Goal: Task Accomplishment & Management: Manage account settings

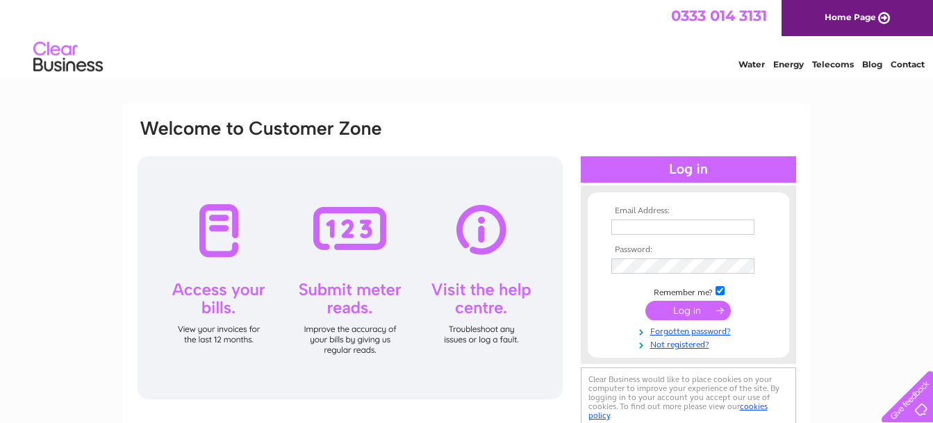
type input "[EMAIL_ADDRESS][DOMAIN_NAME]"
click at [677, 310] on input "submit" at bounding box center [687, 310] width 85 height 19
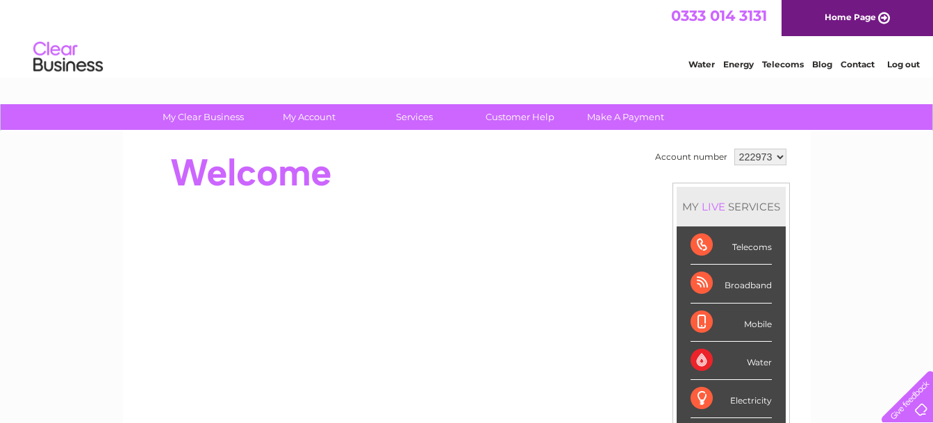
click at [780, 153] on select "222973 222980" at bounding box center [760, 157] width 52 height 17
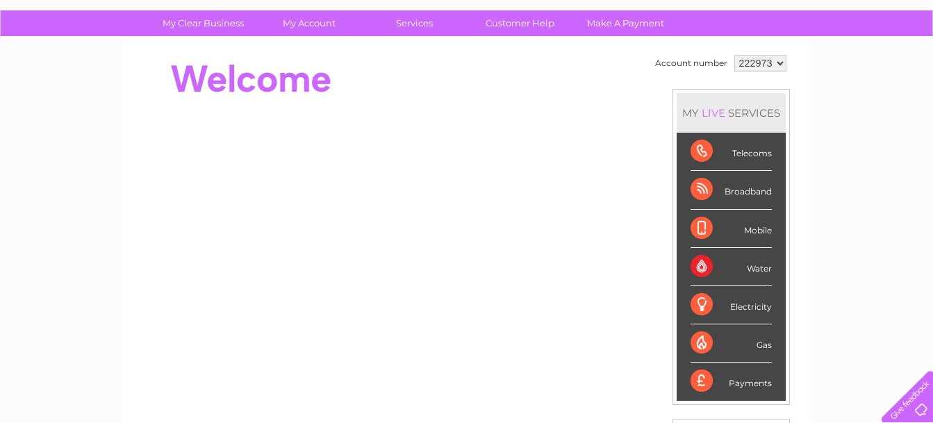
scroll to position [69, 0]
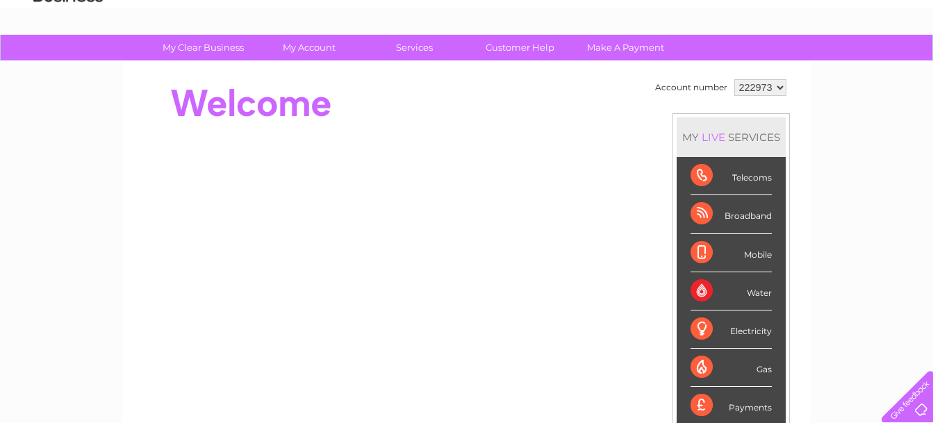
click at [777, 87] on select "222973 222980" at bounding box center [760, 87] width 52 height 17
select select "222980"
click at [734, 79] on select "222973 222980" at bounding box center [760, 87] width 52 height 17
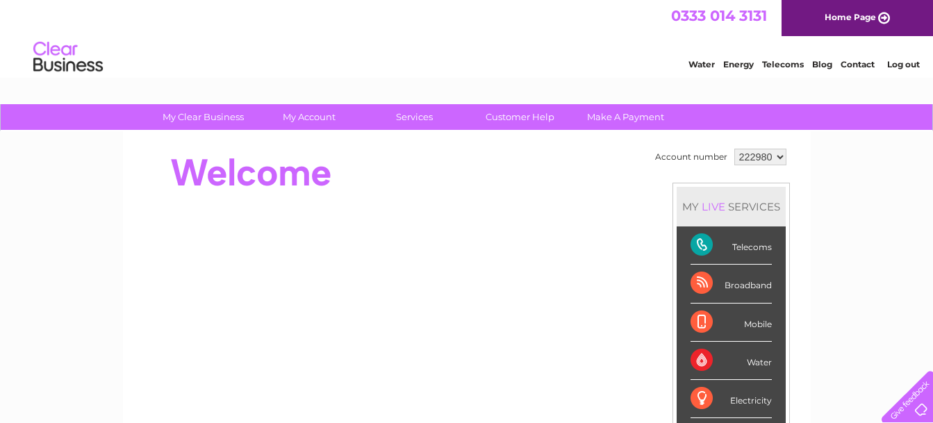
click at [779, 156] on select "222973 222980" at bounding box center [760, 157] width 52 height 17
select select "222973"
click at [734, 149] on select "222973 222980" at bounding box center [760, 157] width 52 height 17
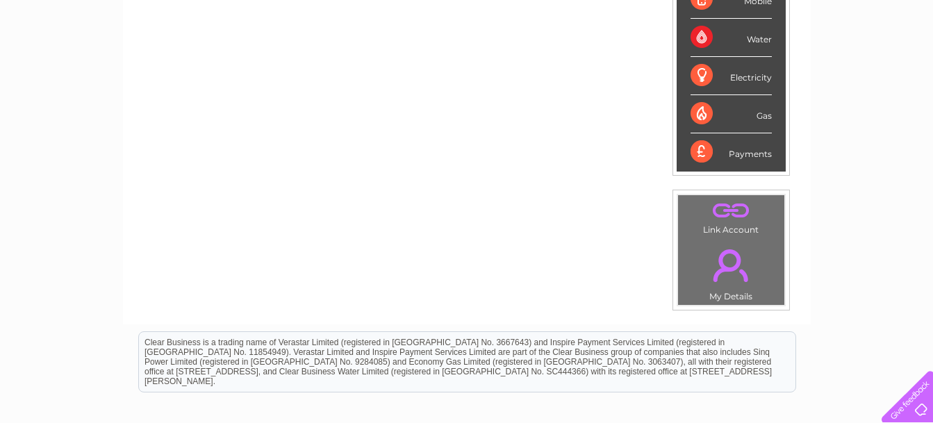
scroll to position [347, 0]
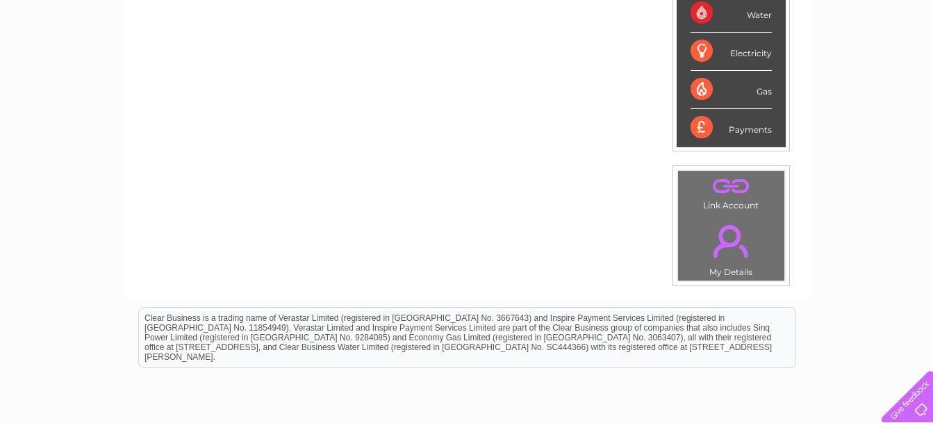
click at [907, 403] on div at bounding box center [904, 393] width 57 height 57
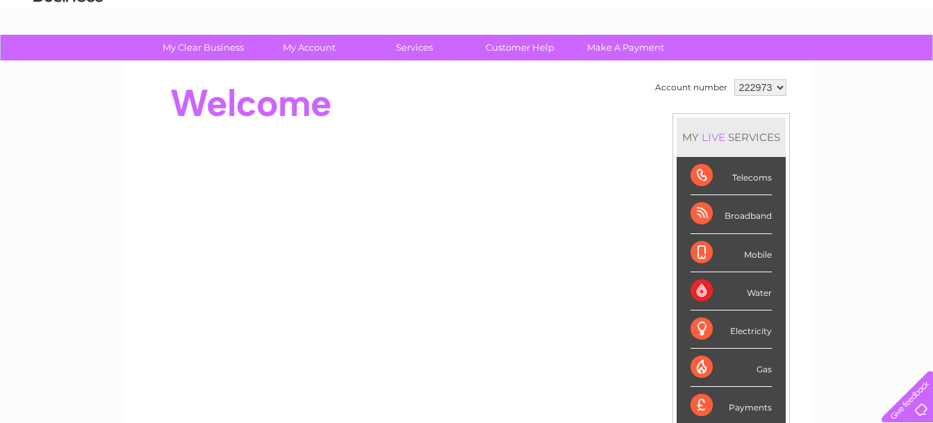
scroll to position [0, 0]
